Goal: Information Seeking & Learning: Learn about a topic

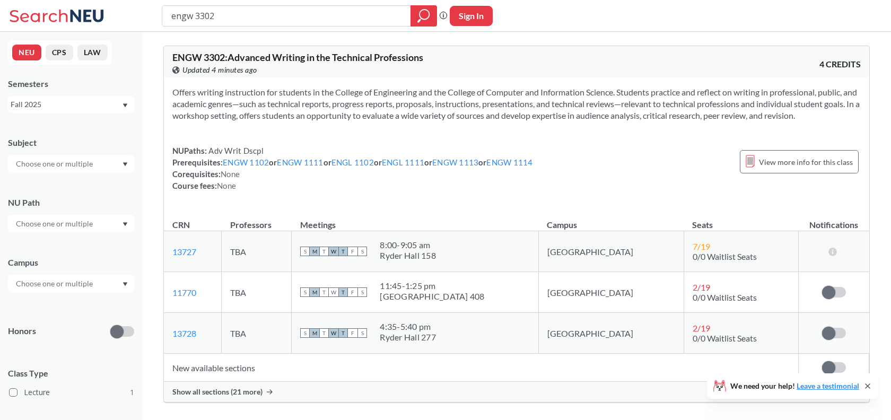
click at [308, 8] on input "engw 3302" at bounding box center [286, 16] width 233 height 18
type input "cs 3700"
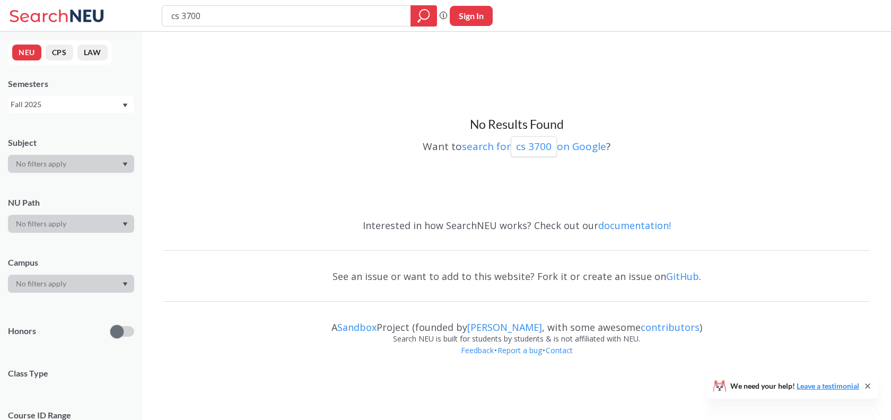
click at [39, 110] on div "Fall 2025" at bounding box center [71, 104] width 126 height 17
click at [64, 137] on div "Spring 2023" at bounding box center [74, 135] width 120 height 12
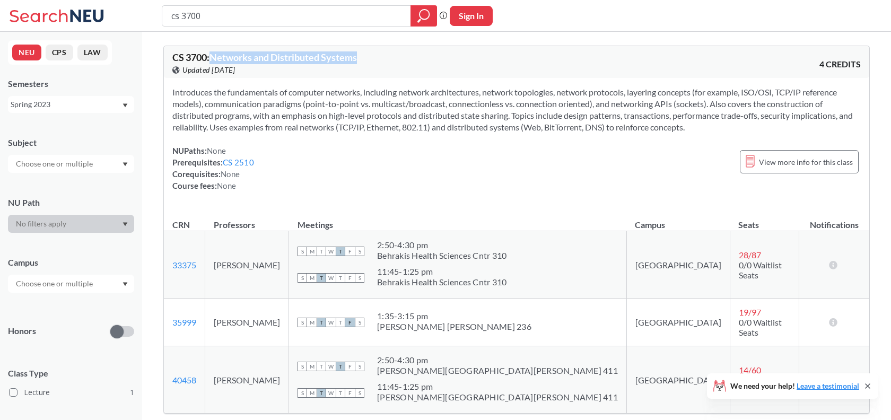
drag, startPoint x: 213, startPoint y: 56, endPoint x: 371, endPoint y: 57, distance: 158.1
click at [371, 57] on div "CS 3700 : Networks and Distributed Systems View this course on Banner. Updated …" at bounding box center [344, 64] width 344 height 23
click at [266, 14] on input "cs 3700" at bounding box center [286, 16] width 233 height 18
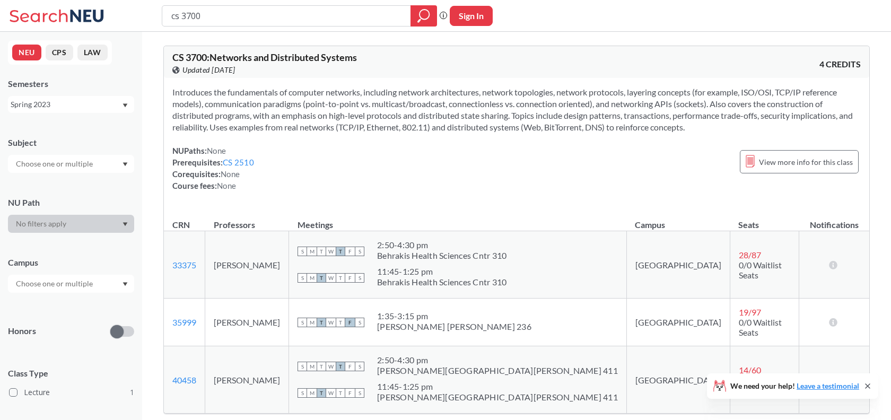
click at [73, 101] on div "Spring 2023" at bounding box center [66, 105] width 111 height 12
click at [75, 106] on div "Spring 2023" at bounding box center [66, 105] width 111 height 12
click at [71, 111] on div "Spring 2023" at bounding box center [71, 104] width 126 height 17
click at [40, 192] on span "Fall 2019" at bounding box center [30, 194] width 33 height 12
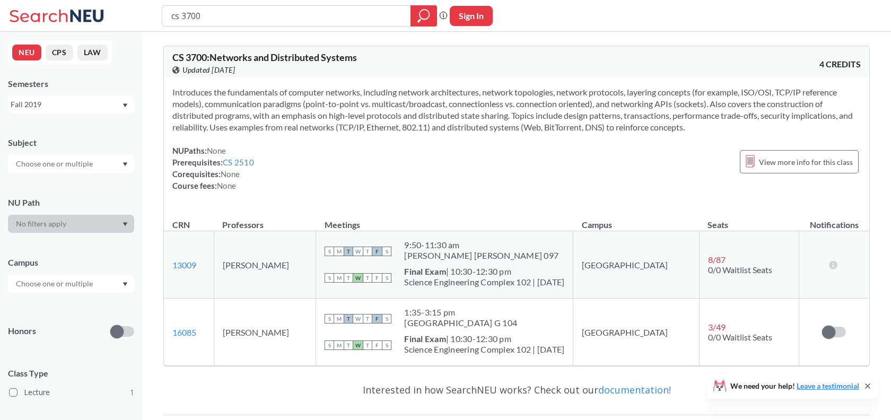
click at [206, 16] on input "cs 3700" at bounding box center [286, 16] width 233 height 18
click at [206, 19] on input "cs 3700" at bounding box center [286, 16] width 233 height 18
click at [209, 19] on input "cs 3700" at bounding box center [286, 16] width 233 height 18
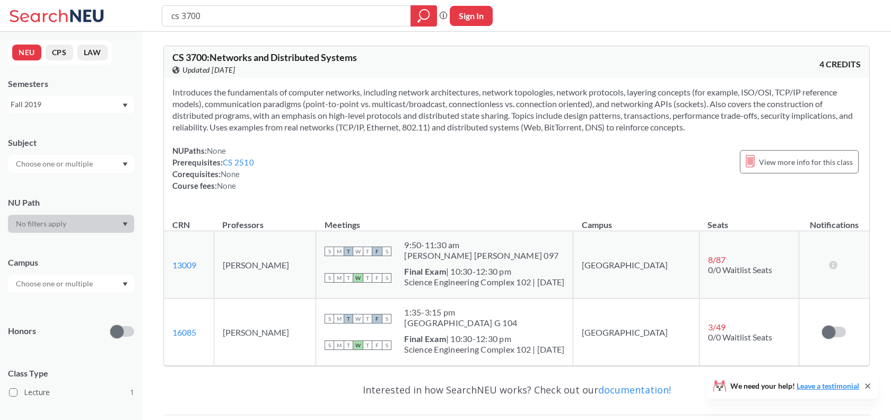
click at [209, 19] on input "cs 3700" at bounding box center [286, 16] width 233 height 18
type input "OOD"
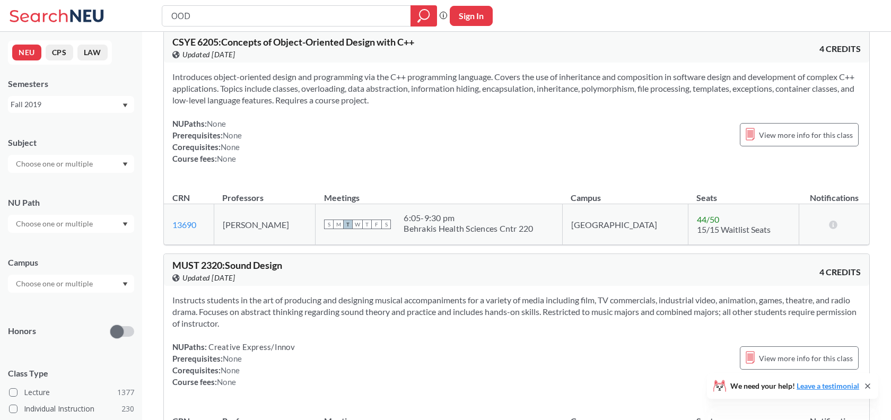
scroll to position [730, 0]
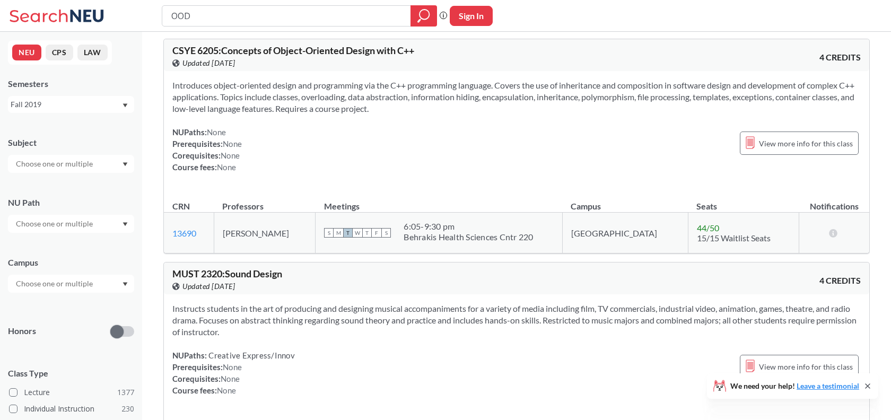
click at [186, 52] on span "CSYE 6205 : Concepts of Object-Oriented Design with C++" at bounding box center [293, 51] width 242 height 12
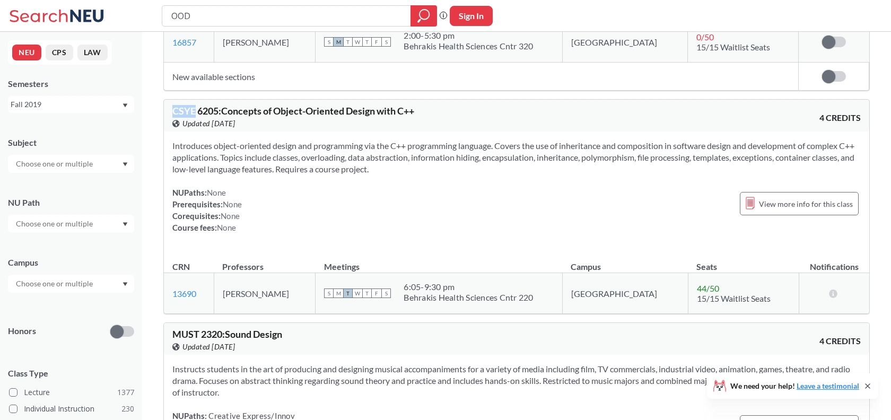
scroll to position [668, 0]
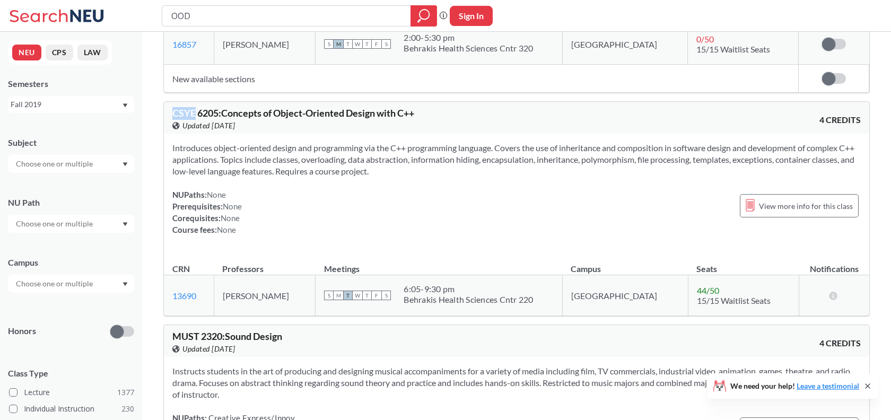
copy span "CSYE"
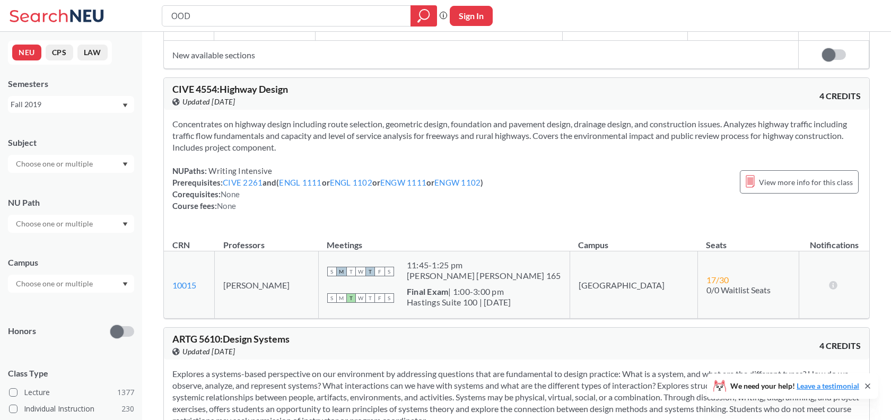
scroll to position [2051, 0]
click at [253, 182] on link "CIVE 2261" at bounding box center [243, 182] width 40 height 10
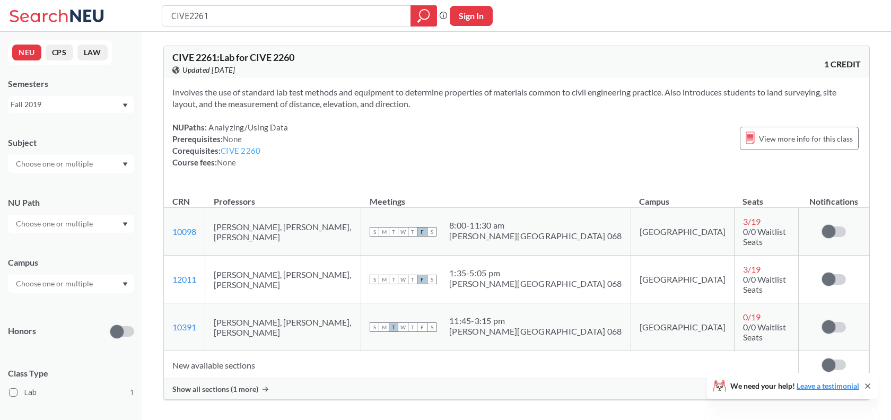
click at [246, 152] on link "CIVE 2260" at bounding box center [241, 151] width 40 height 10
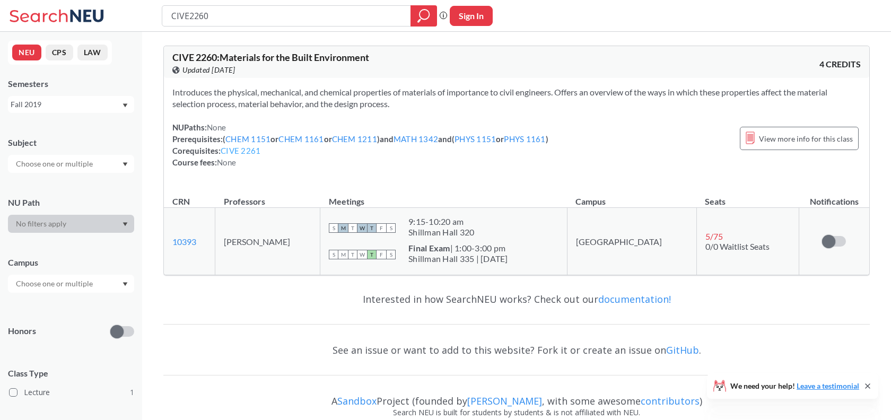
click at [247, 151] on link "CIVE 2261" at bounding box center [241, 151] width 40 height 10
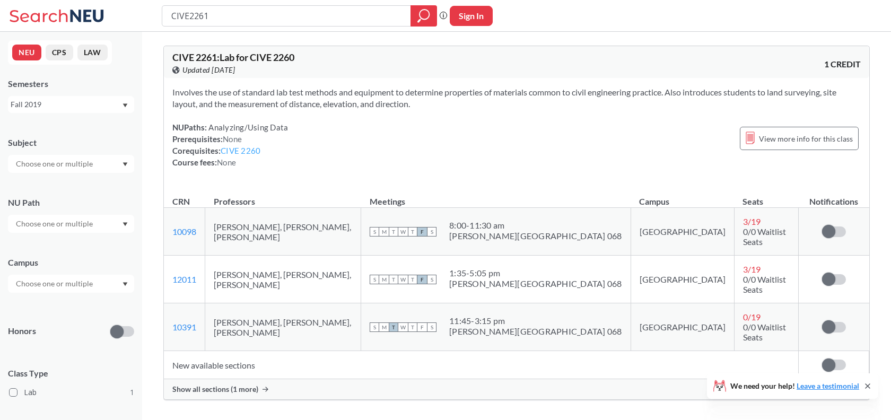
click at [248, 152] on link "CIVE 2260" at bounding box center [241, 151] width 40 height 10
type input "CIVE2260"
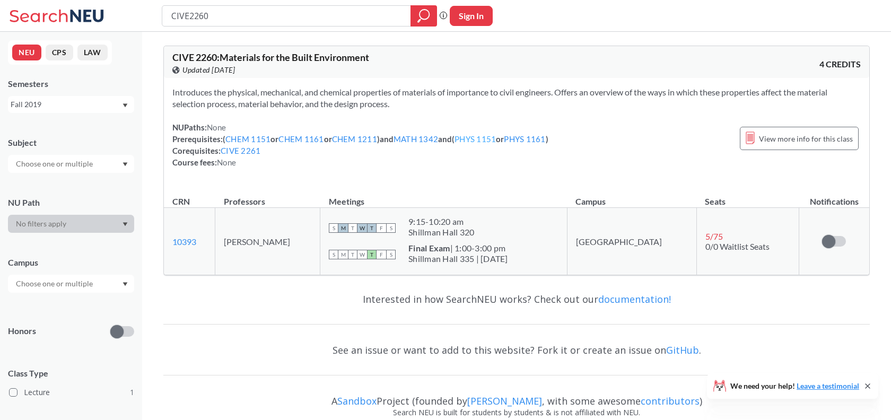
click at [478, 139] on link "PHYS 1151" at bounding box center [475, 139] width 41 height 10
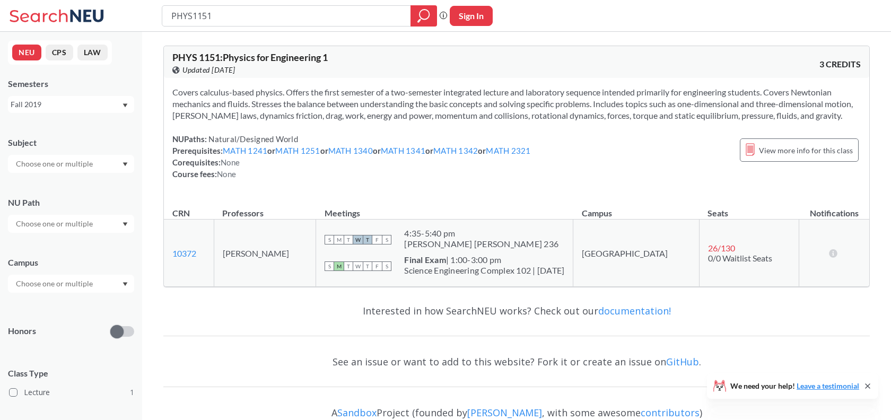
type input "CIVE2260"
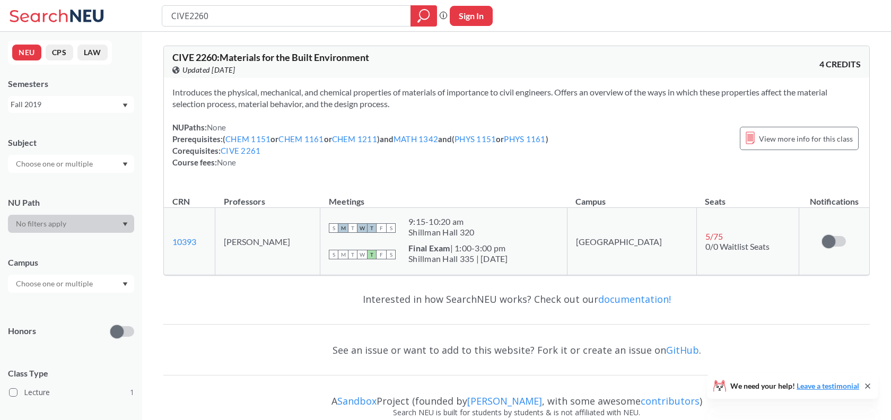
click at [543, 146] on div "NUPaths: None Prerequisites: ( CHEM 1151 or CHEM 1161 or CHEM 1211 ) and MATH 1…" at bounding box center [360, 145] width 376 height 47
click at [543, 143] on link "PHYS 1161" at bounding box center [524, 139] width 41 height 10
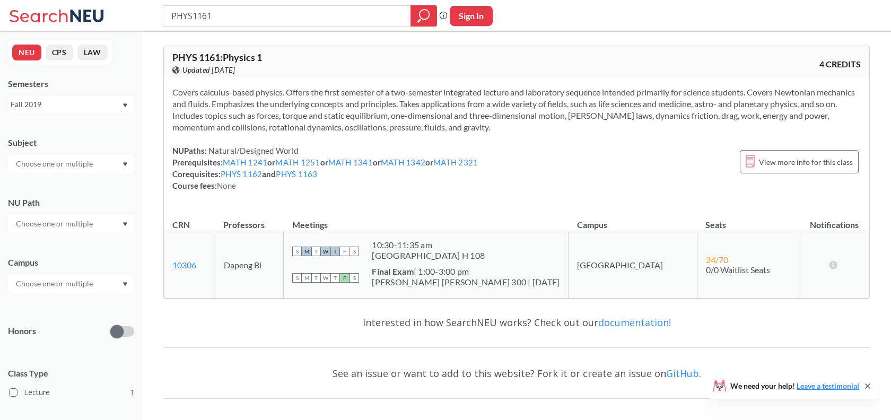
click at [187, 60] on span "PHYS 1161 : Physics 1" at bounding box center [217, 57] width 90 height 12
copy span "PHYS"
click at [205, 19] on input "PHYS1161" at bounding box center [286, 16] width 233 height 18
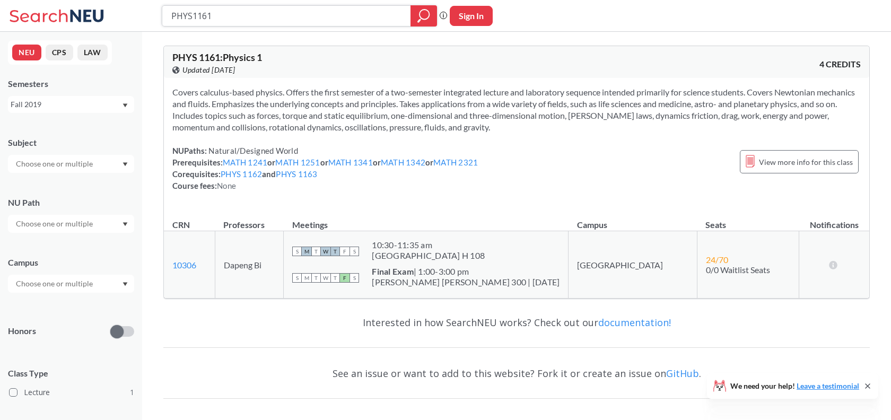
click at [205, 19] on input "PHYS1161" at bounding box center [286, 16] width 233 height 18
paste input "search"
type input "PHYS"
click at [417, 16] on div at bounding box center [424, 15] width 27 height 21
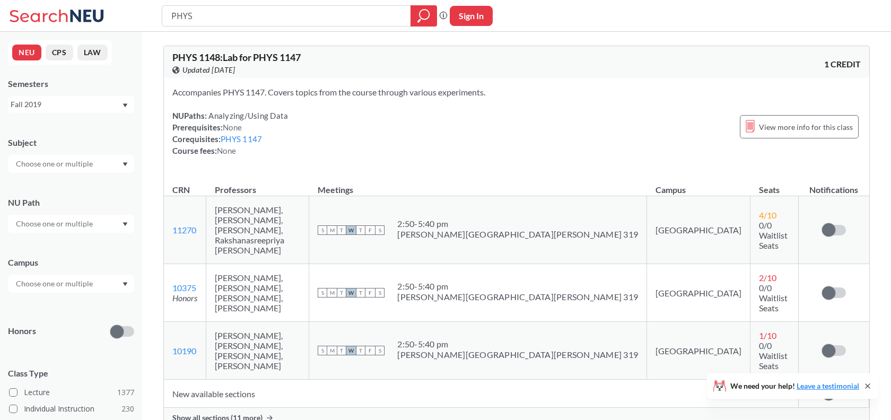
scroll to position [200, 0]
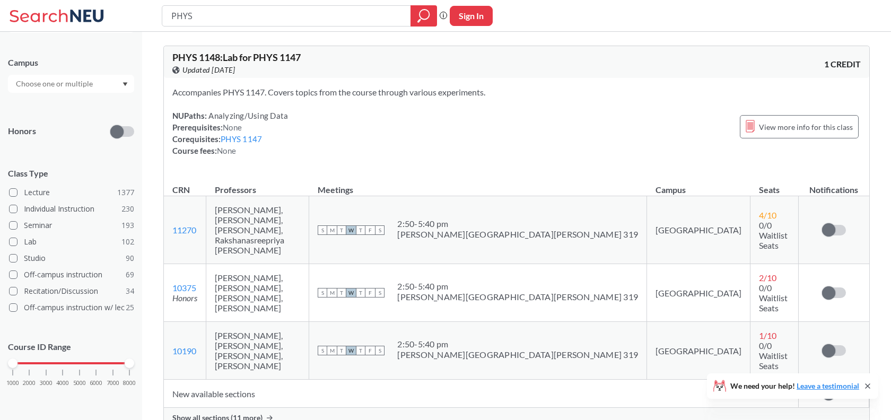
click at [63, 367] on div "1000 2000 3000 4000 5000 6000 7000 8000" at bounding box center [71, 384] width 126 height 48
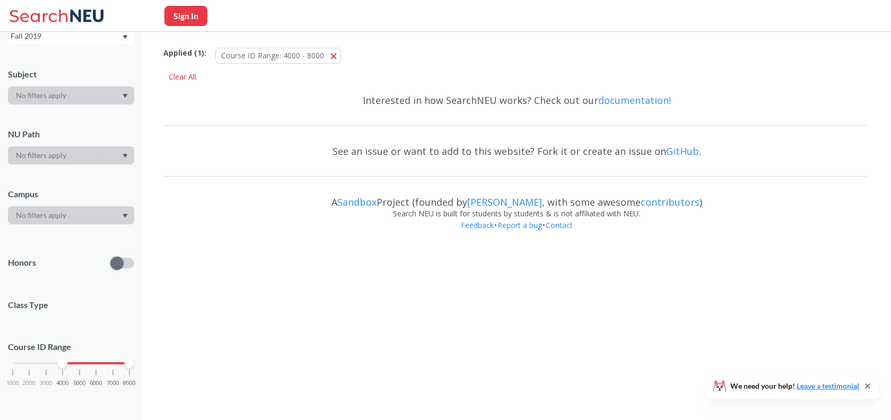
click at [63, 364] on div "Subject NU Path Campus Honors Class Type Course ID Range 1000 2000 3000 4000 50…" at bounding box center [71, 233] width 126 height 350
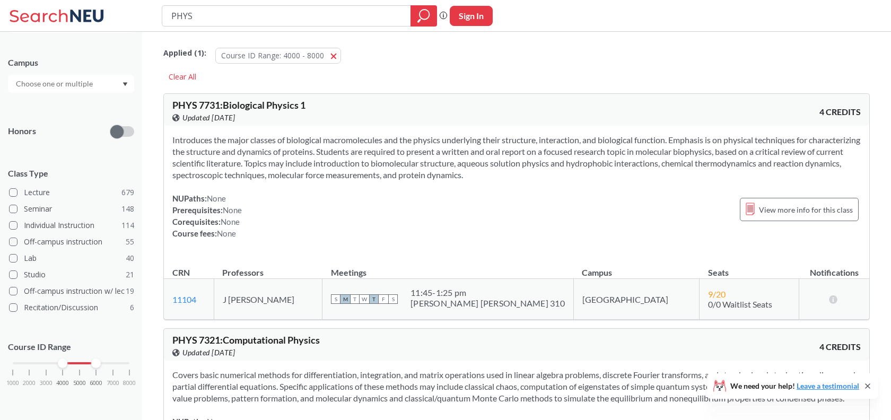
click at [95, 366] on div "1000 2000 3000 4000 5000 6000 7000 8000" at bounding box center [71, 363] width 117 height 7
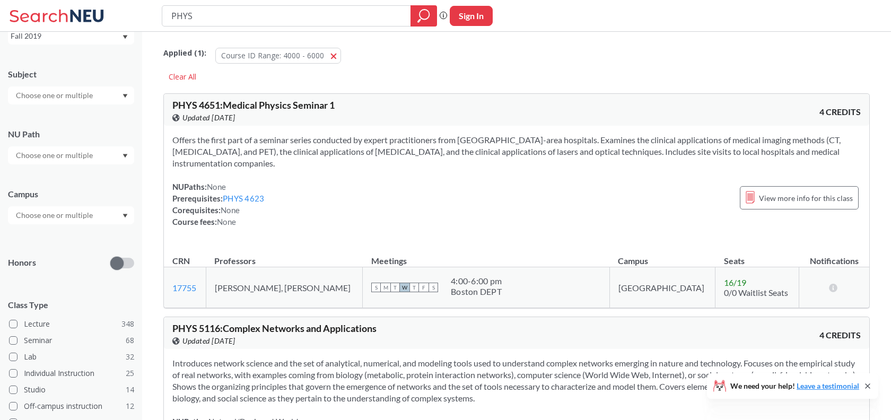
scroll to position [200, 0]
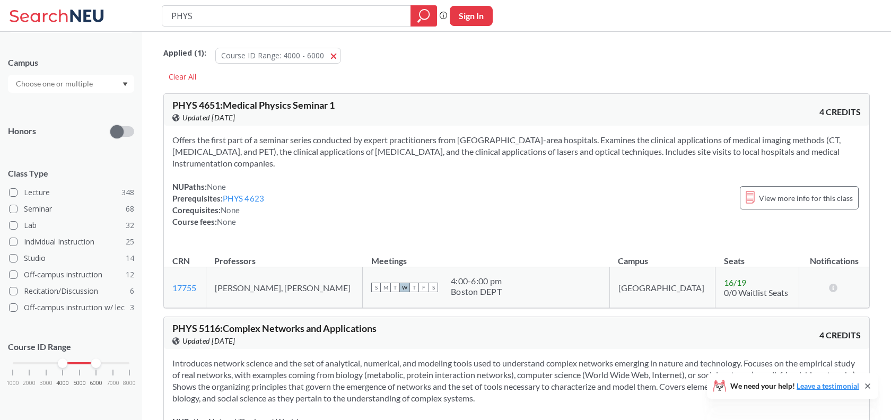
click at [71, 361] on div "1000 2000 3000 4000 5000 6000 7000 8000" at bounding box center [71, 363] width 117 height 7
drag, startPoint x: 65, startPoint y: 362, endPoint x: 81, endPoint y: 362, distance: 15.4
click at [67, 362] on div at bounding box center [63, 364] width 10 height 10
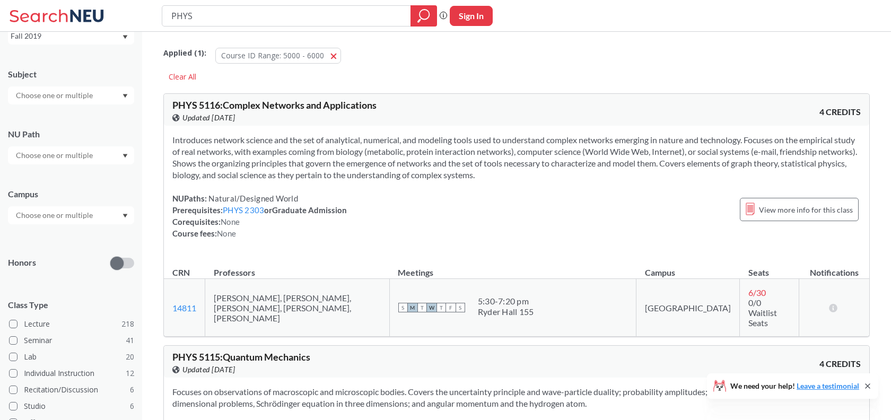
scroll to position [200, 0]
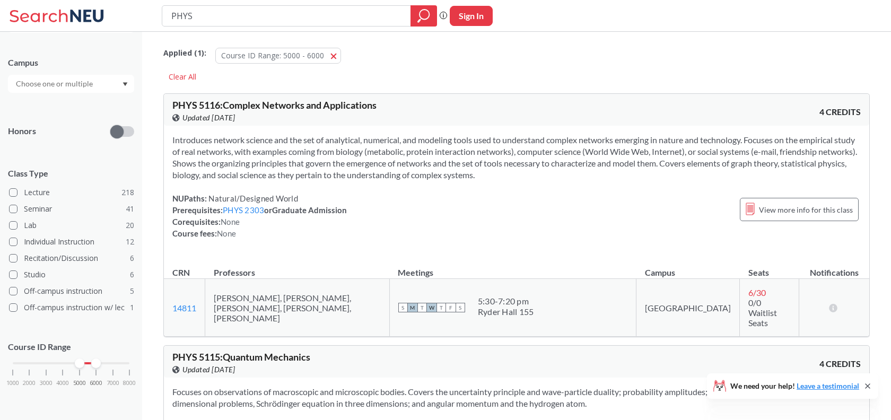
drag, startPoint x: 94, startPoint y: 368, endPoint x: 131, endPoint y: 368, distance: 36.6
click at [134, 368] on div "NEU CPS LAW Semesters Fall 2019 Subject NU Path Campus Honors Class Type Lectur…" at bounding box center [71, 226] width 142 height 388
click at [129, 366] on div "1000 2000 3000 4000 5000 6000 7000 8000" at bounding box center [71, 384] width 126 height 48
click at [129, 362] on div "1000 2000 3000 4000 5000 6000 7000 8000" at bounding box center [71, 363] width 117 height 7
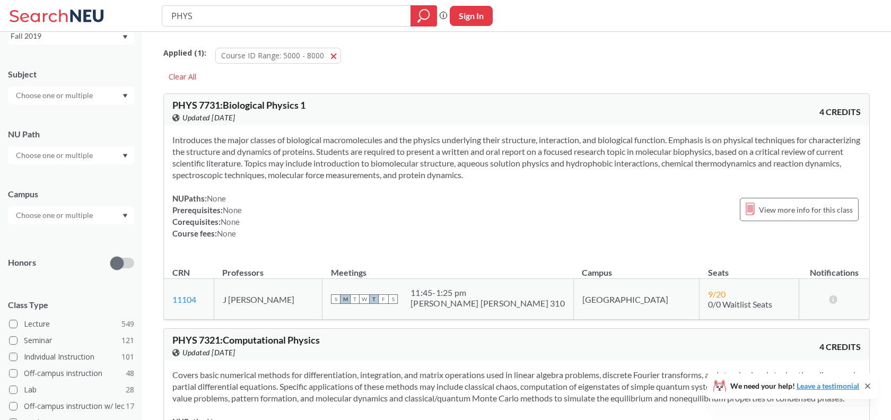
scroll to position [200, 0]
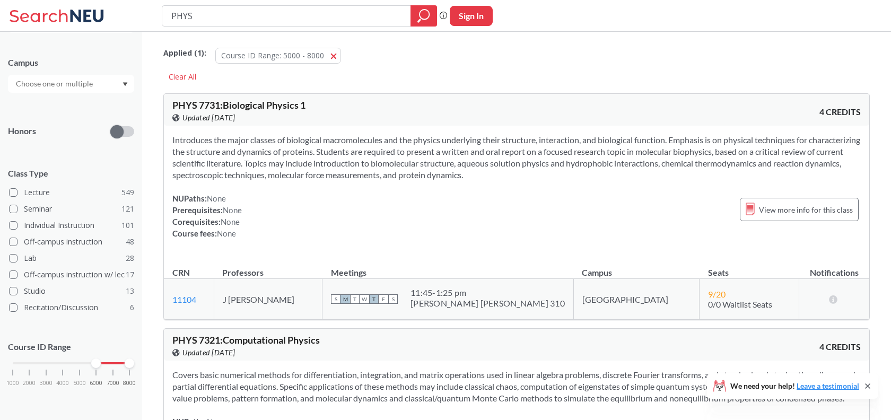
drag, startPoint x: 81, startPoint y: 360, endPoint x: 92, endPoint y: 360, distance: 11.2
click at [92, 360] on div at bounding box center [96, 364] width 10 height 10
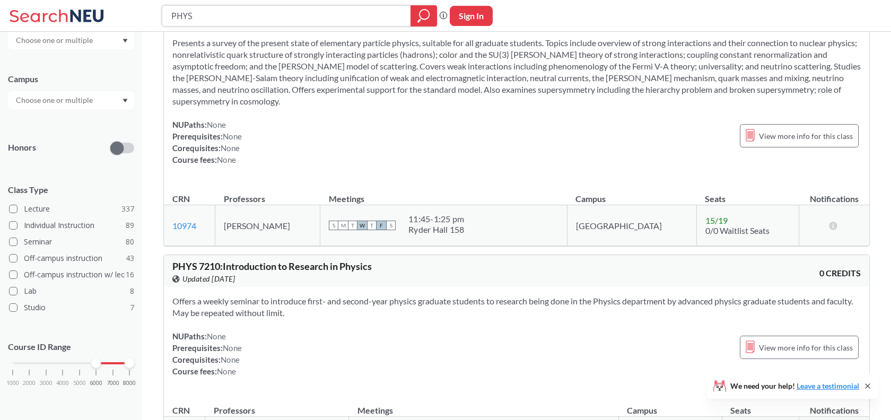
scroll to position [864, 0]
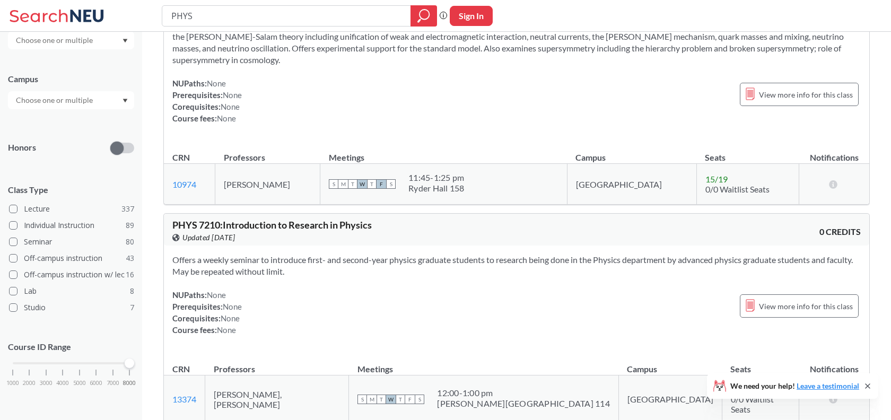
drag, startPoint x: 94, startPoint y: 367, endPoint x: 133, endPoint y: 363, distance: 38.4
click at [129, 363] on div "1000 2000 3000 4000 5000 6000 7000 8000" at bounding box center [71, 363] width 117 height 7
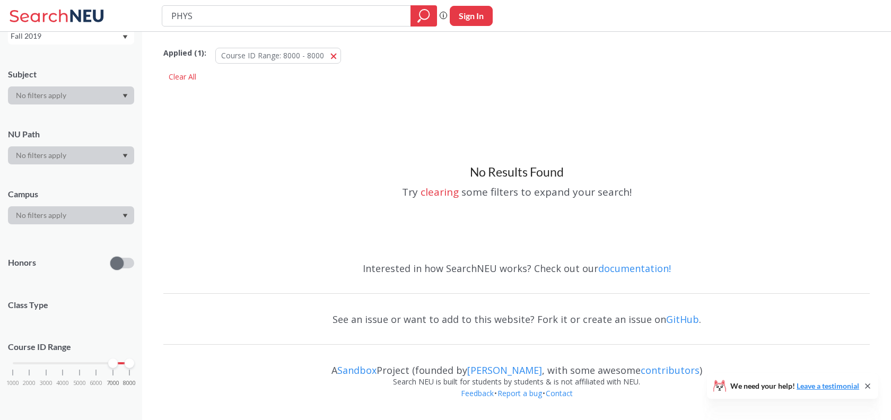
drag, startPoint x: 133, startPoint y: 364, endPoint x: 117, endPoint y: 363, distance: 16.5
click at [117, 363] on div at bounding box center [113, 364] width 10 height 10
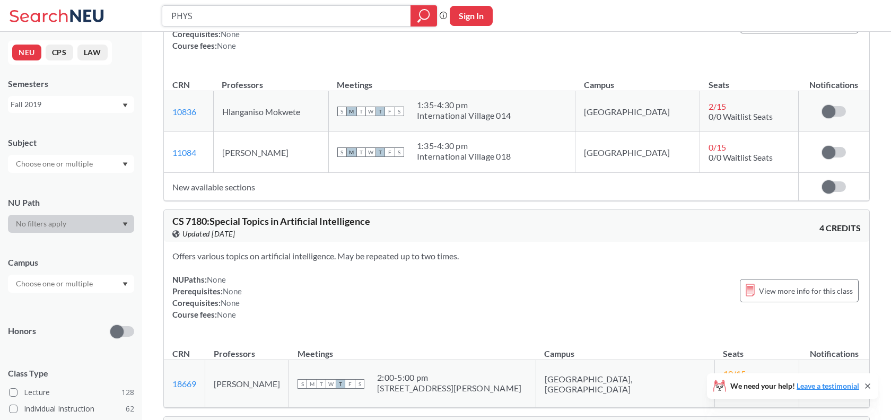
click at [215, 13] on input "PHYS" at bounding box center [286, 16] width 233 height 18
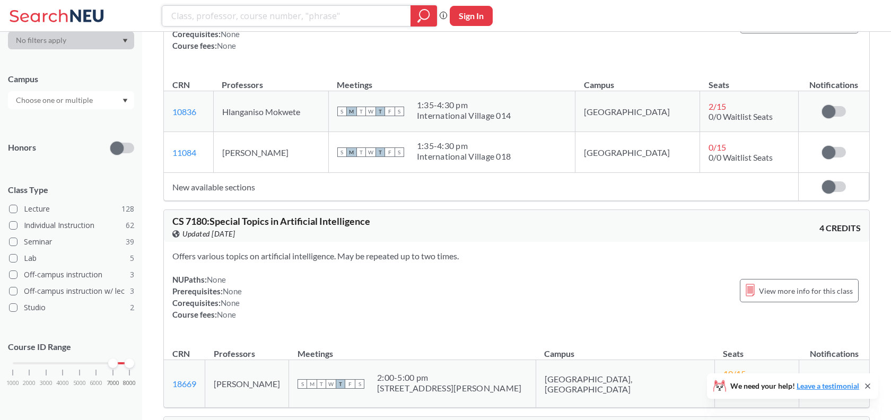
click at [423, 19] on icon "magnifying glass" at bounding box center [424, 15] width 13 height 15
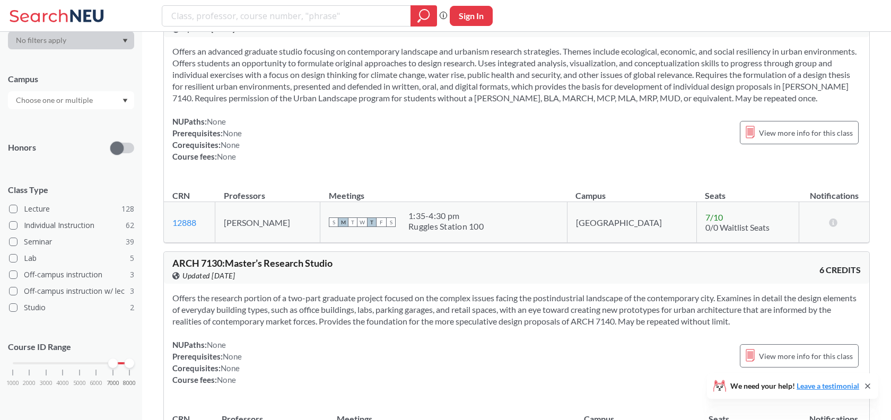
scroll to position [2038, 0]
click at [84, 94] on input "text" at bounding box center [55, 100] width 89 height 13
click at [94, 124] on div "Boston ( 171 )" at bounding box center [74, 124] width 120 height 12
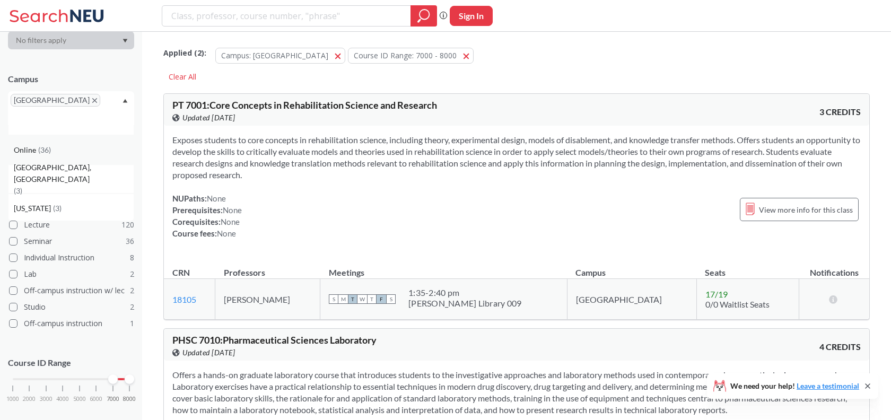
scroll to position [21, 0]
click at [90, 166] on div "[GEOGRAPHIC_DATA], [GEOGRAPHIC_DATA] ( 3 )" at bounding box center [74, 177] width 120 height 35
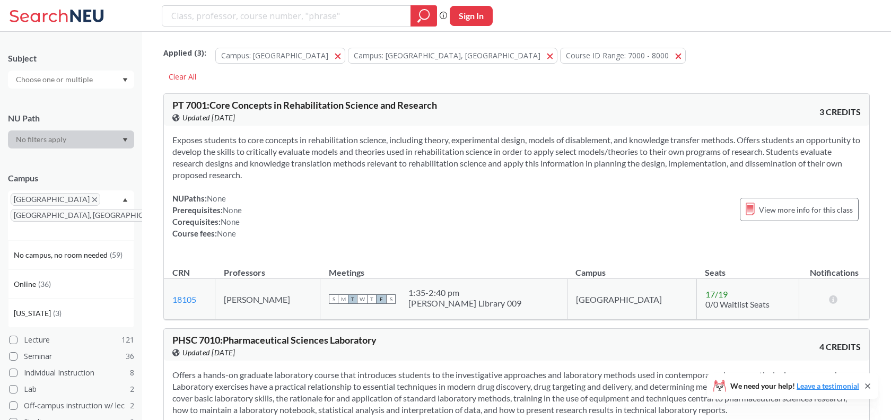
scroll to position [184, 0]
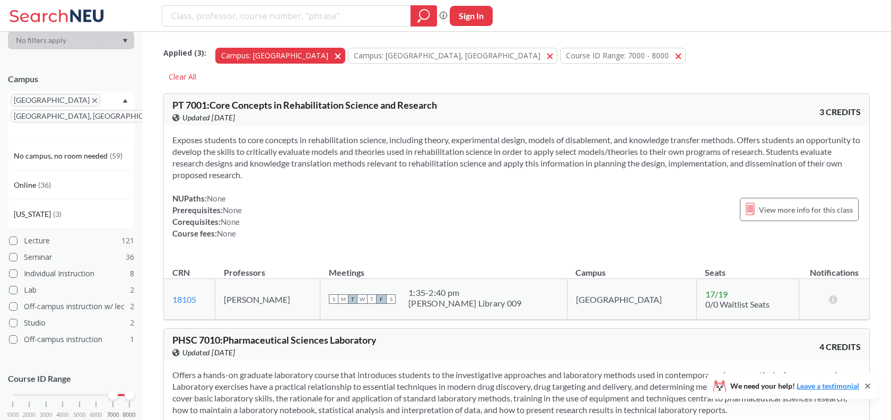
click at [287, 59] on button "Campus: [GEOGRAPHIC_DATA]" at bounding box center [280, 56] width 130 height 16
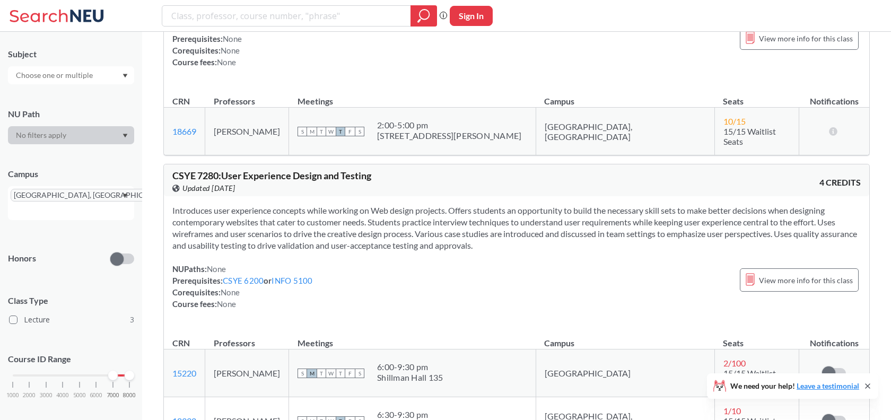
scroll to position [134, 0]
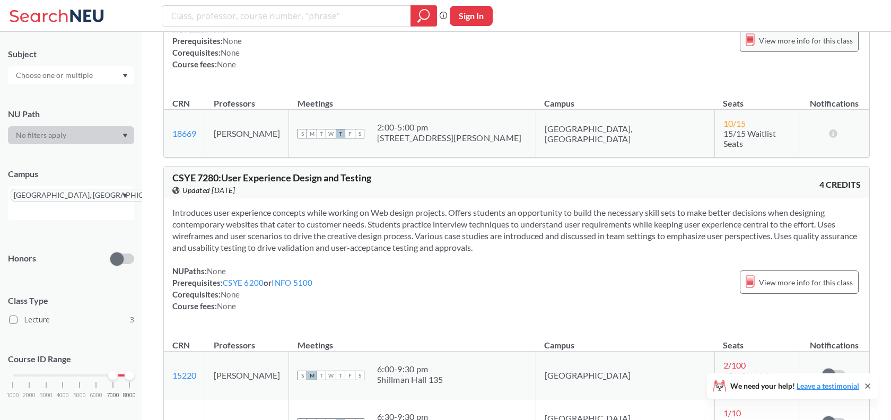
click at [773, 48] on div "View more info for this class" at bounding box center [799, 40] width 119 height 23
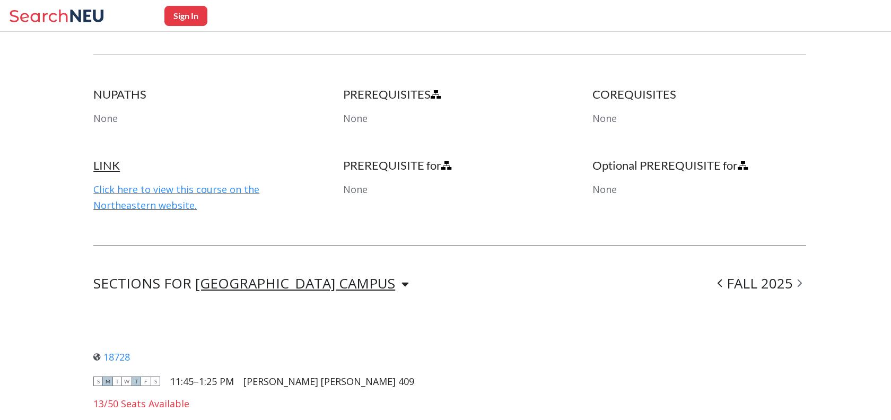
scroll to position [555, 0]
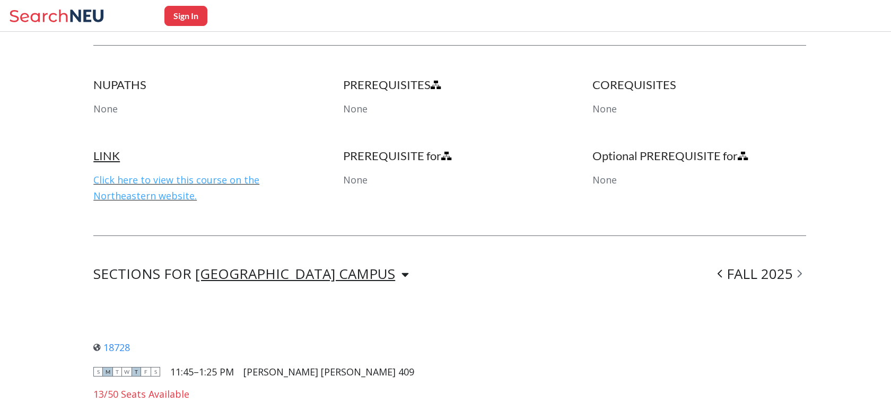
click at [187, 180] on link "Click here to view this course on the Northeastern website." at bounding box center [176, 188] width 166 height 29
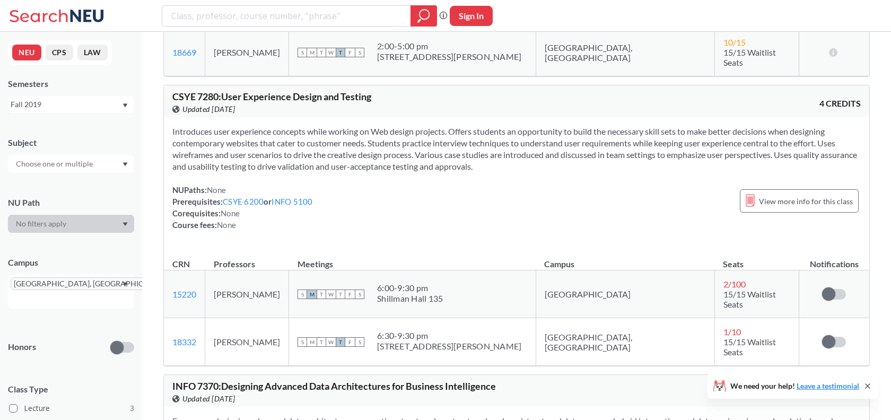
scroll to position [262, 0]
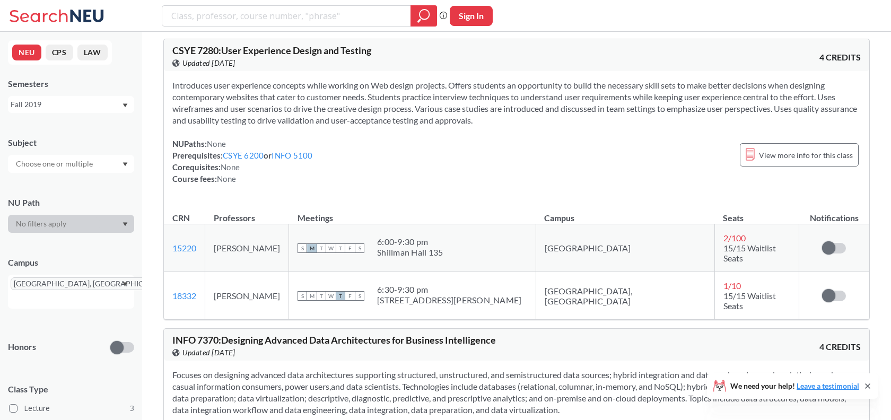
click at [171, 282] on icon "X to remove pill" at bounding box center [173, 284] width 5 height 5
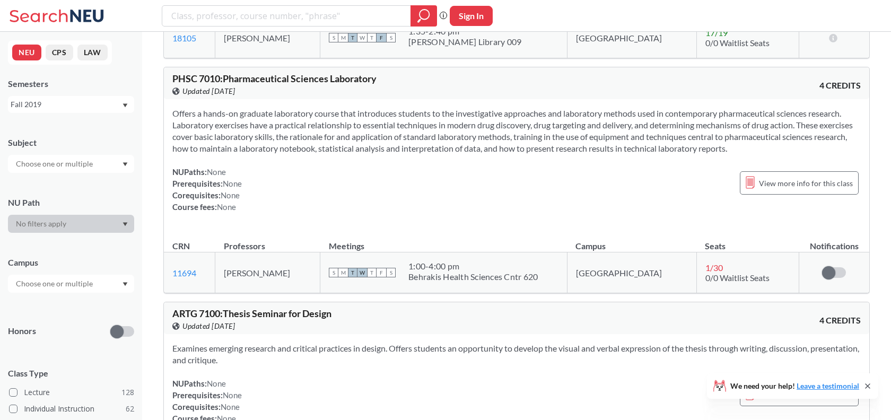
click at [71, 162] on input "text" at bounding box center [55, 164] width 89 height 13
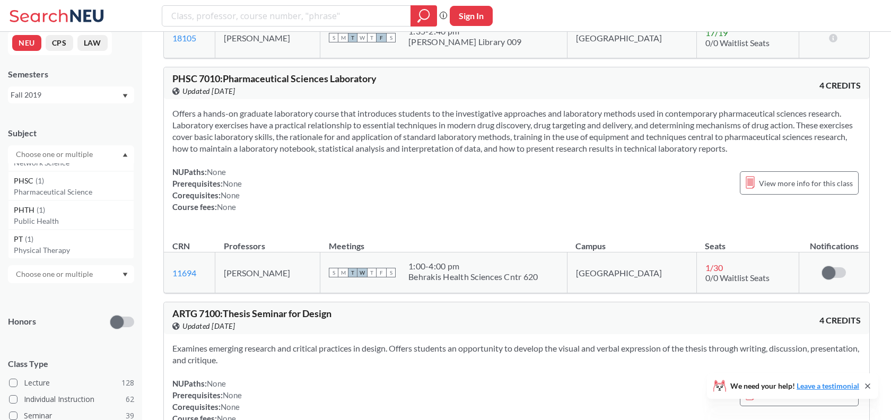
scroll to position [12, 0]
click at [74, 245] on p "Physical Therapy" at bounding box center [74, 248] width 120 height 11
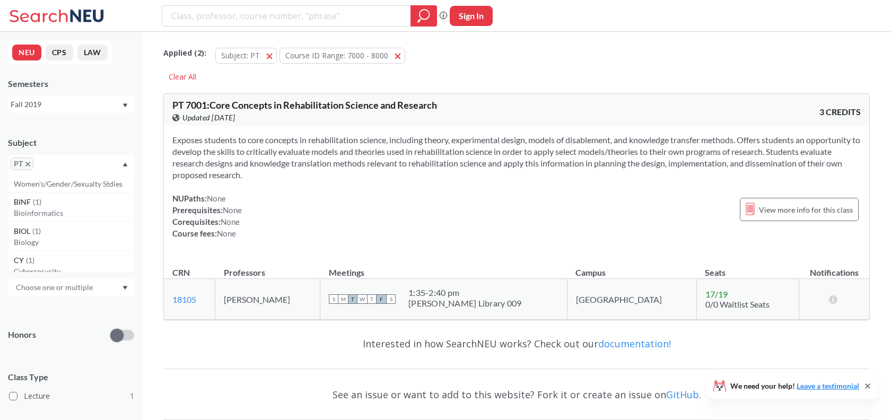
scroll to position [1028, 0]
click at [28, 160] on span "PT" at bounding box center [22, 164] width 23 height 13
click at [38, 210] on div "CY ( 1 )" at bounding box center [74, 209] width 120 height 12
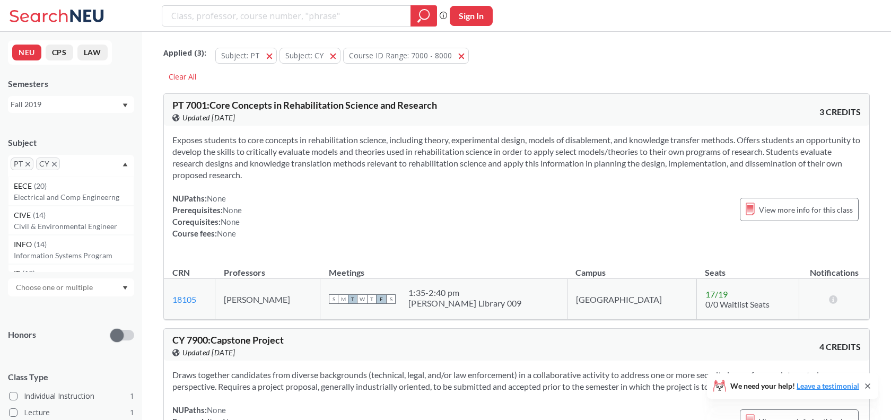
click at [28, 163] on icon "X to remove pill" at bounding box center [27, 164] width 5 height 5
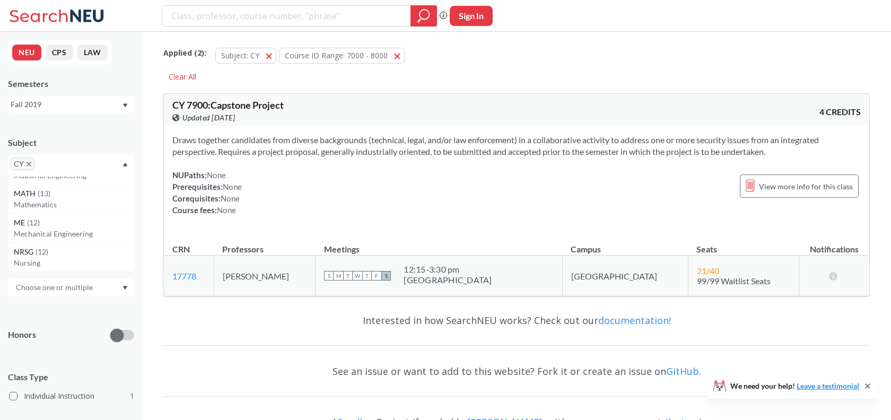
scroll to position [115, 0]
click at [81, 249] on div "NRSG ( 12 )" at bounding box center [74, 247] width 120 height 12
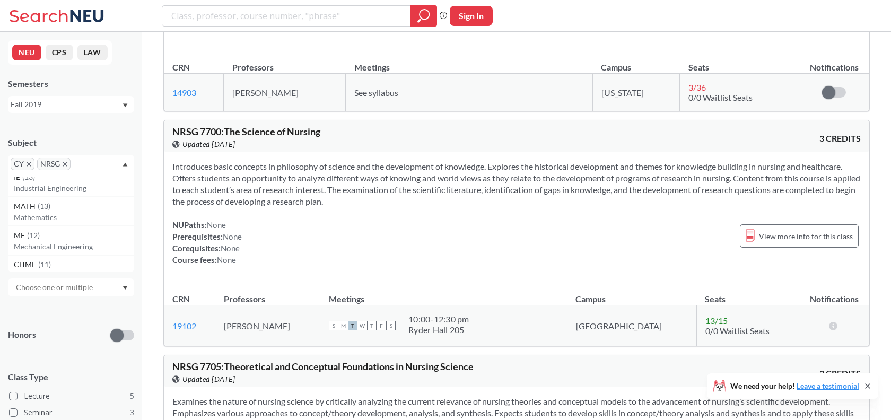
scroll to position [115, 0]
click at [85, 201] on p "Mathematics" at bounding box center [74, 199] width 120 height 11
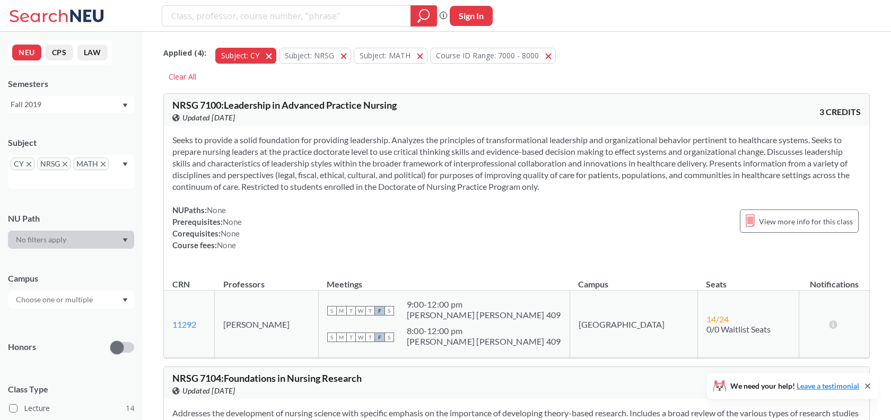
click at [270, 55] on button "Subject: CY CY" at bounding box center [245, 56] width 61 height 16
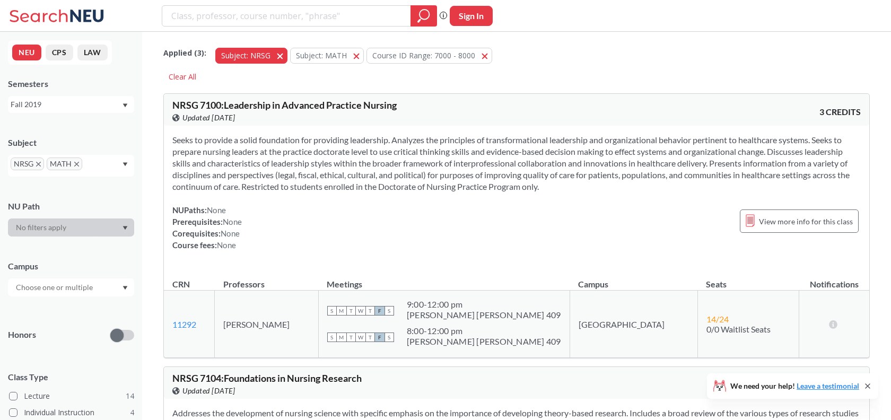
click at [284, 54] on span "button" at bounding box center [284, 55] width 0 height 10
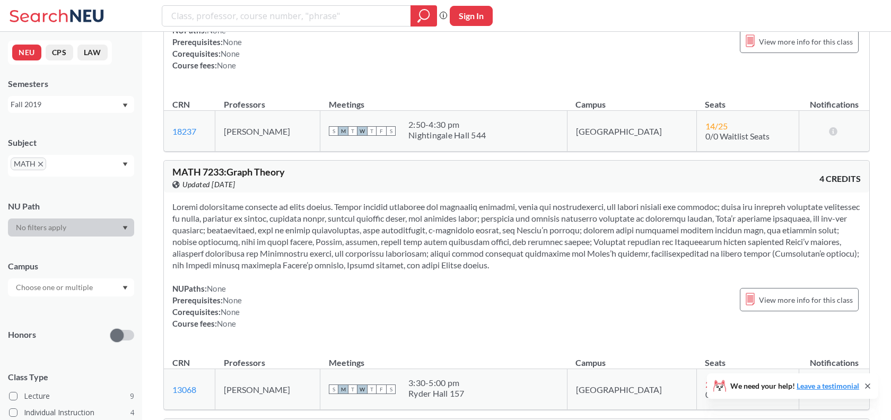
scroll to position [207, 0]
